Goal: Information Seeking & Learning: Learn about a topic

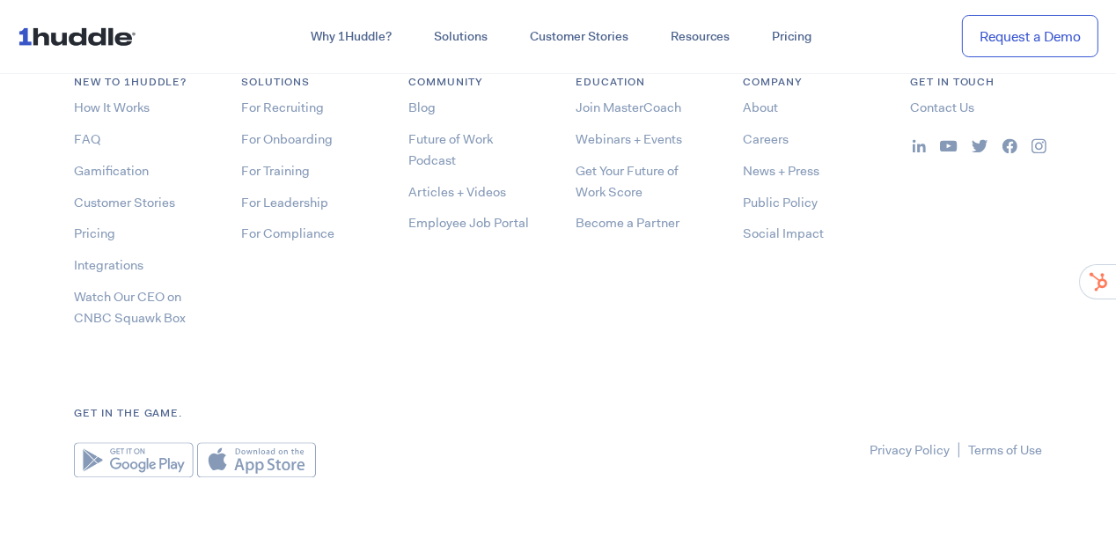
scroll to position [9372, 0]
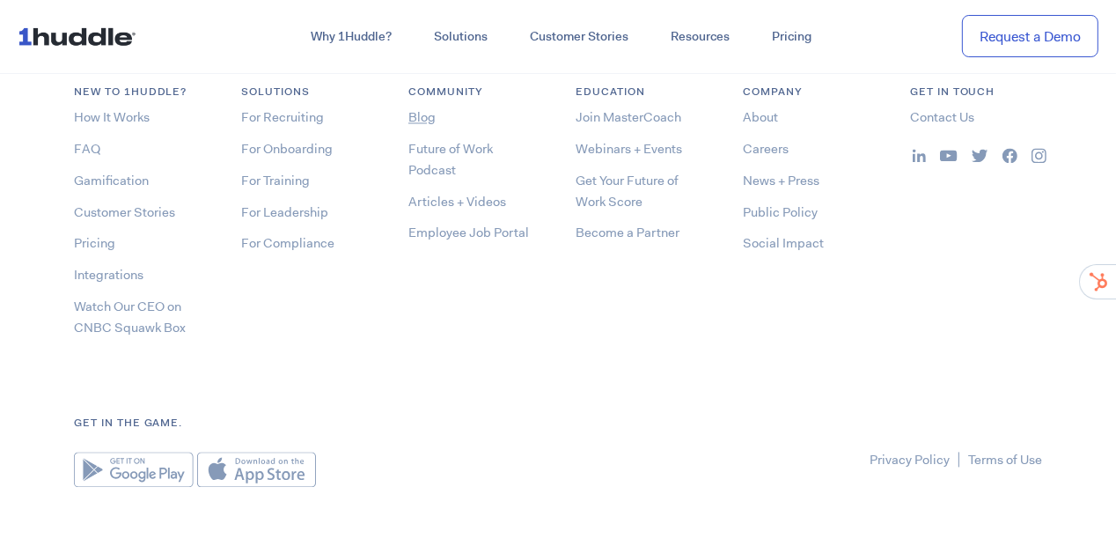
click at [425, 117] on link "Blog" at bounding box center [421, 117] width 27 height 18
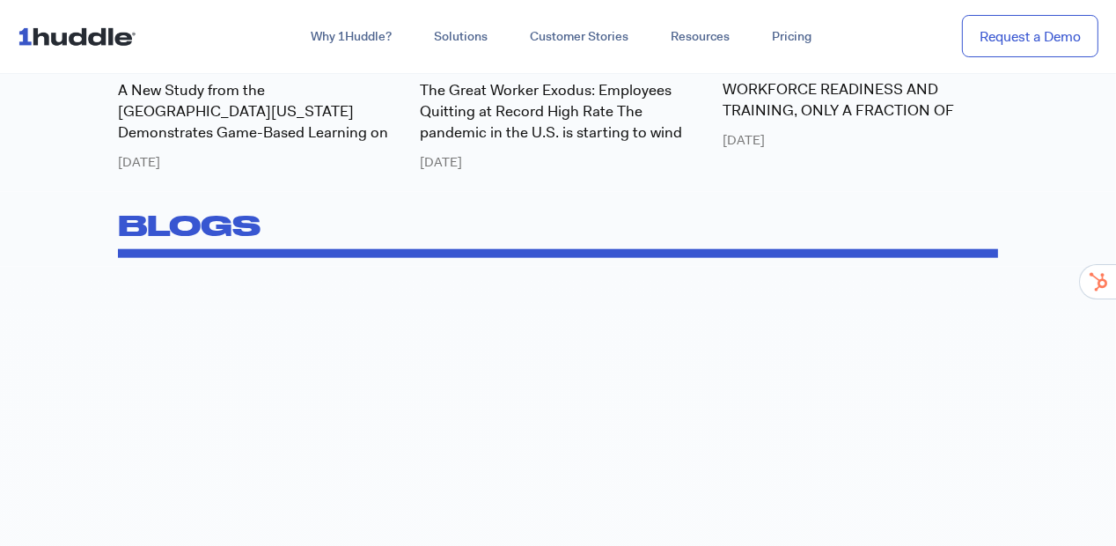
scroll to position [1970, 0]
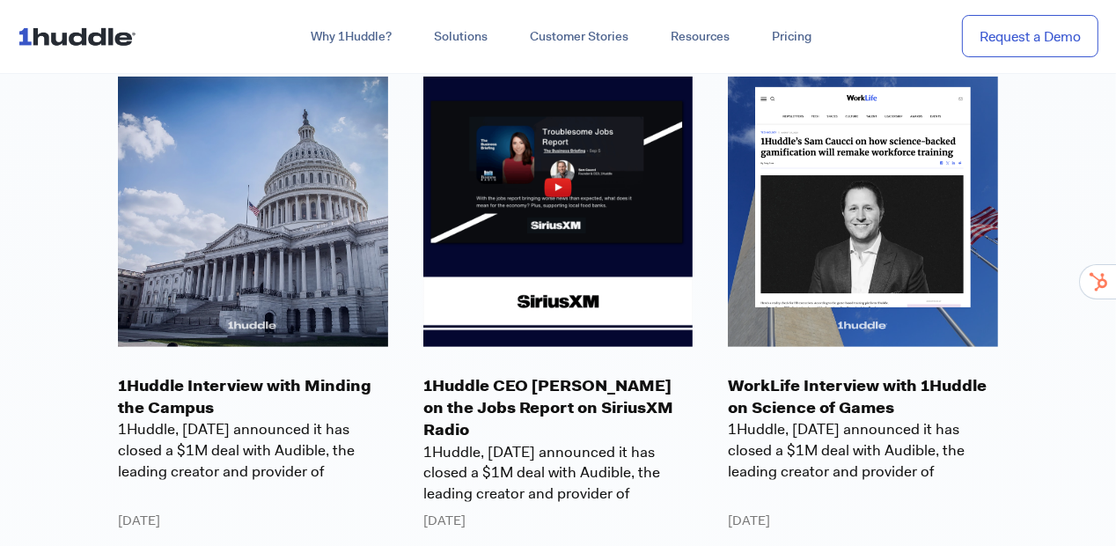
click at [829, 384] on p "WorkLife Interview with 1Huddle on Science of Games" at bounding box center [863, 397] width 270 height 44
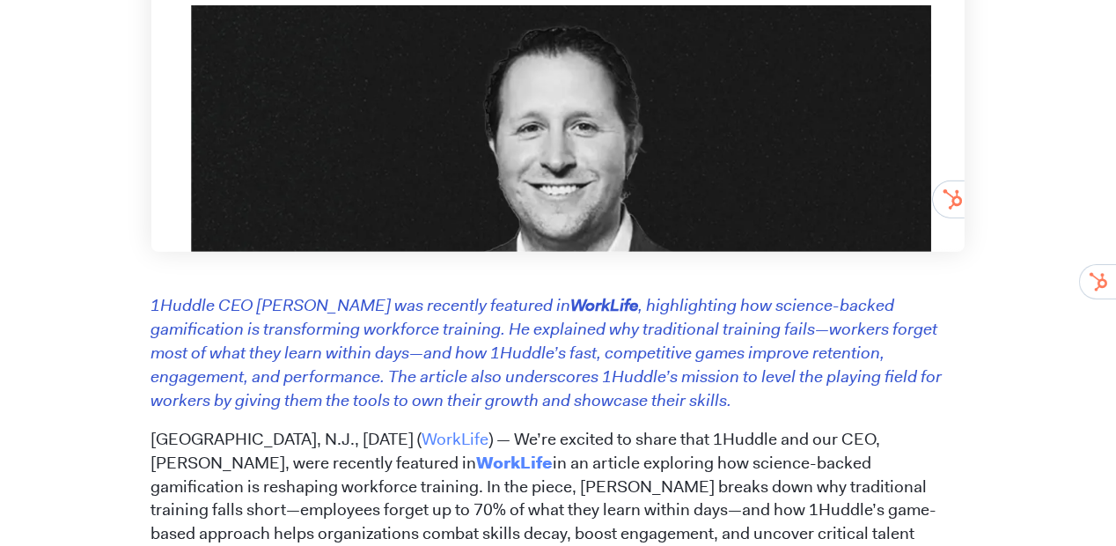
scroll to position [691, 0]
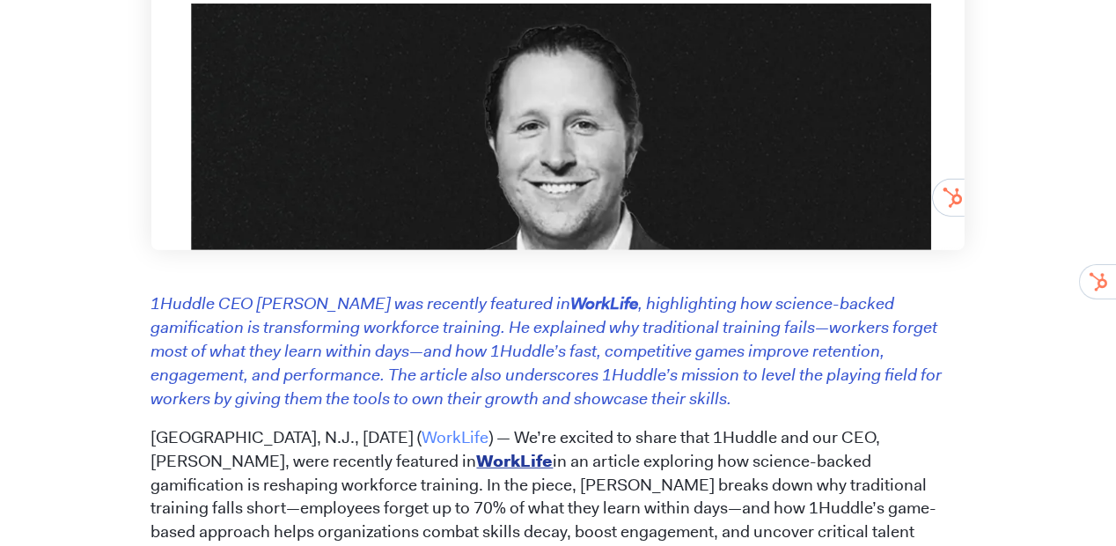
click at [477, 456] on link "WorkLife" at bounding box center [515, 461] width 77 height 22
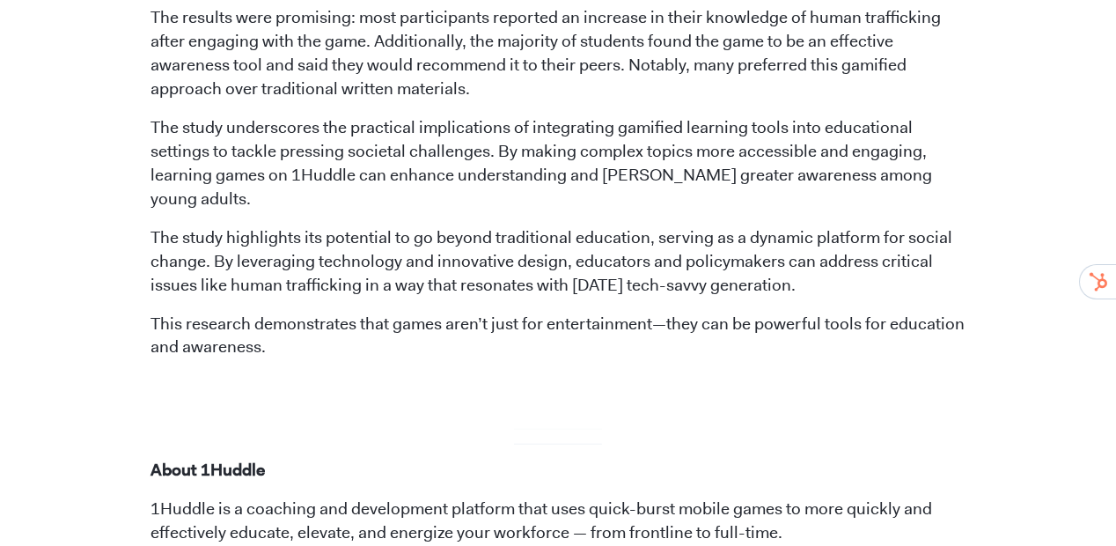
scroll to position [1295, 0]
